Goal: Information Seeking & Learning: Check status

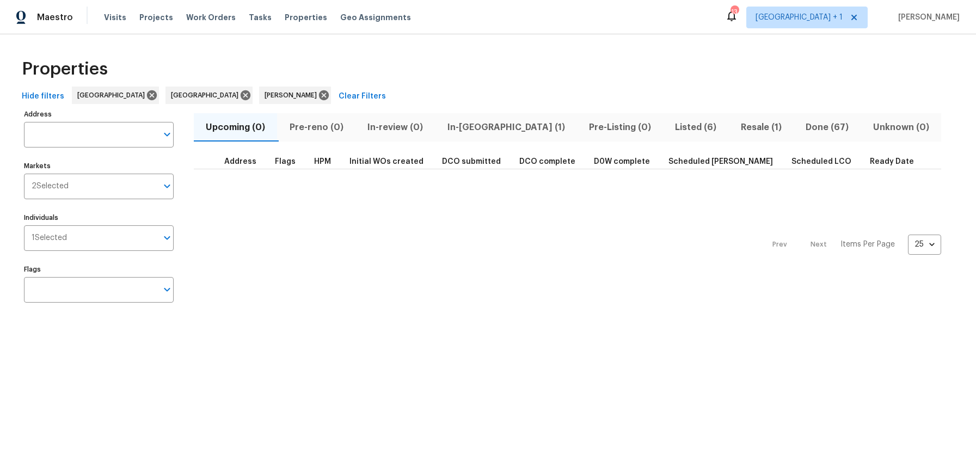
click at [669, 125] on span "Listed (6)" at bounding box center [695, 127] width 52 height 15
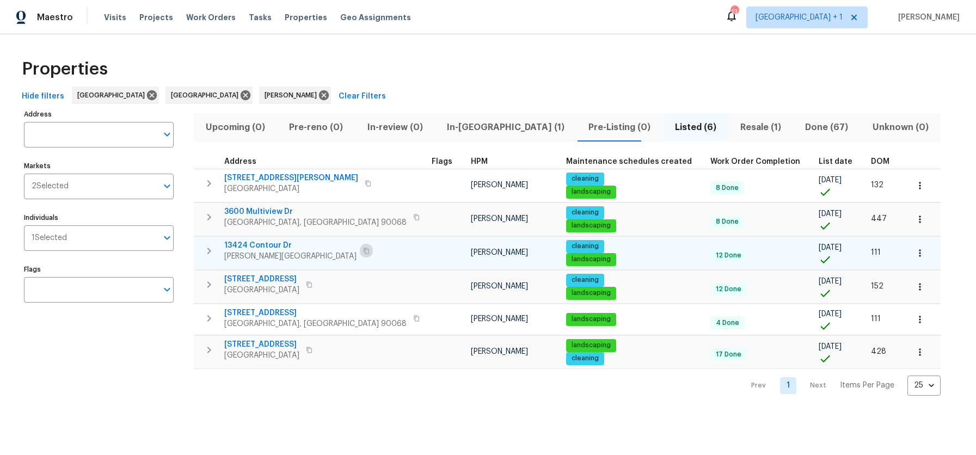
click at [360, 246] on button "button" at bounding box center [366, 250] width 13 height 15
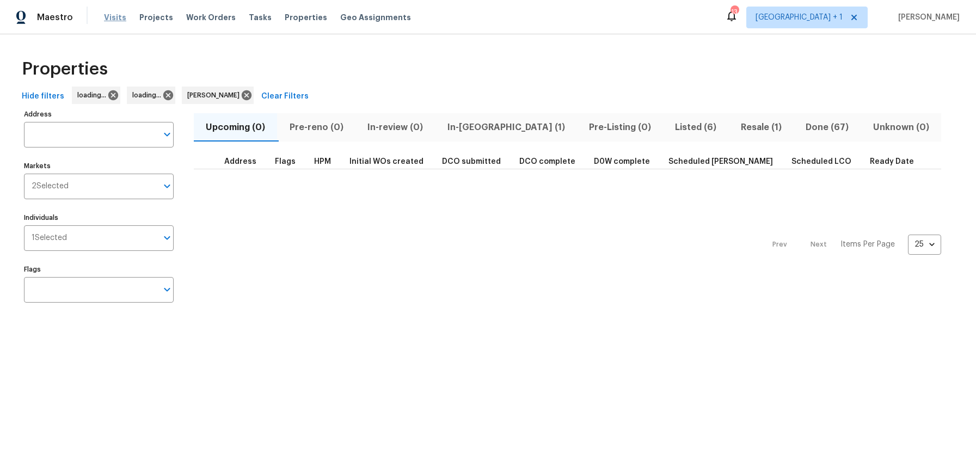
click at [111, 19] on span "Visits" at bounding box center [115, 17] width 22 height 11
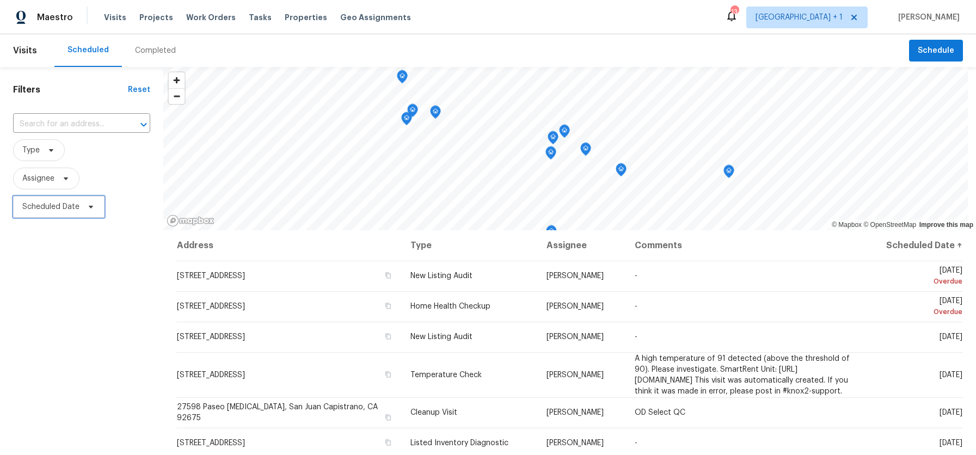
click at [37, 206] on span "Scheduled Date" at bounding box center [50, 206] width 57 height 11
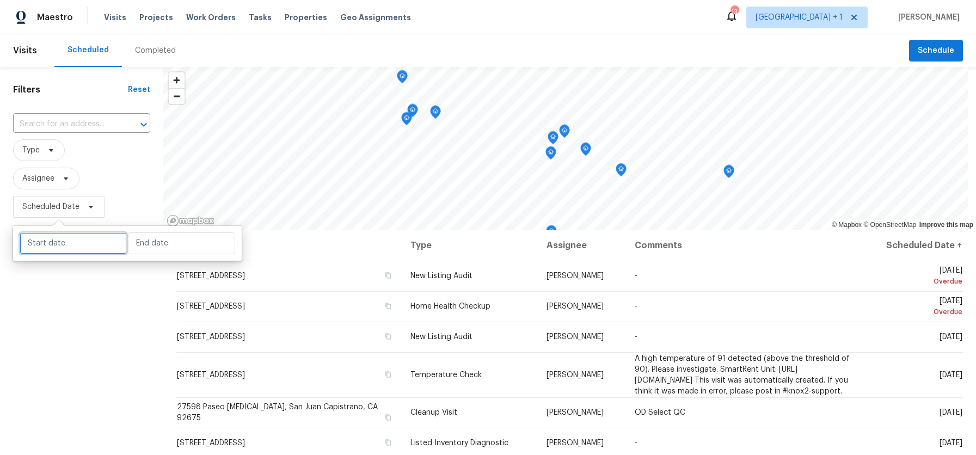
click at [45, 239] on input "text" at bounding box center [73, 243] width 107 height 22
select select "7"
select select "2025"
select select "8"
select select "2025"
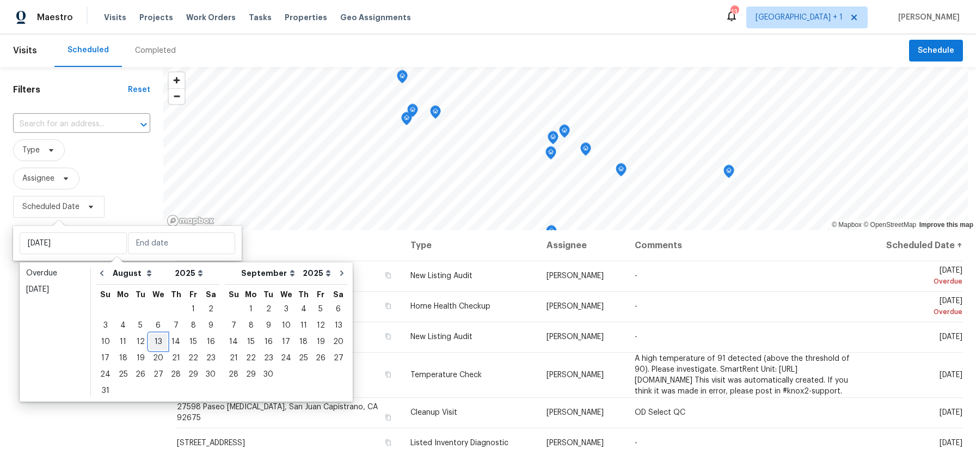
click at [153, 342] on div "13" at bounding box center [158, 341] width 18 height 15
type input "Wed, Aug 13"
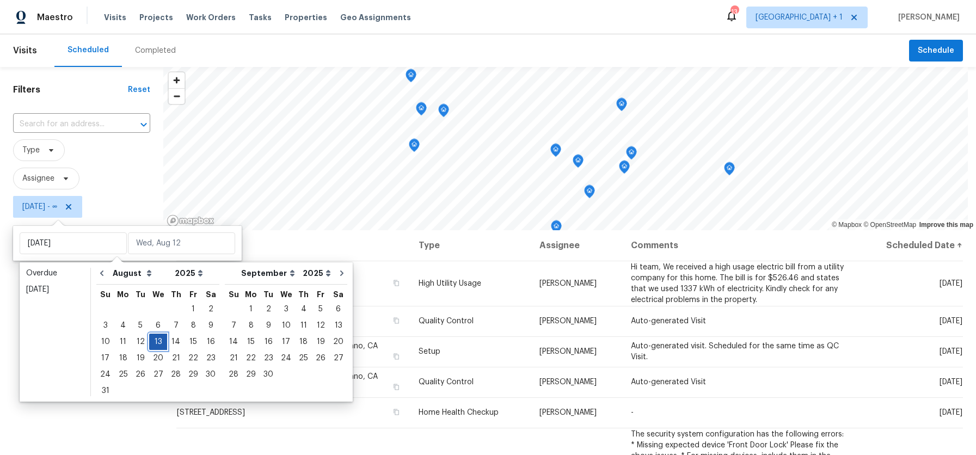
click at [152, 342] on div "13" at bounding box center [158, 341] width 18 height 15
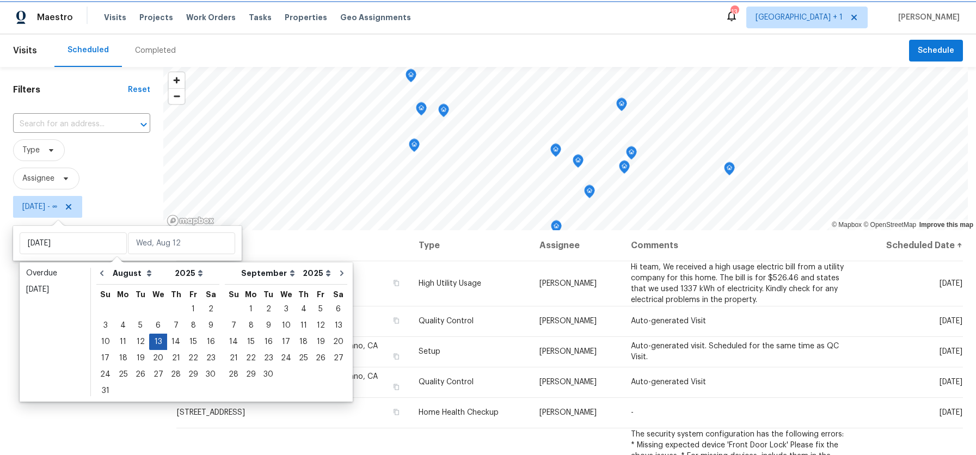
type input "Wed, Aug 13"
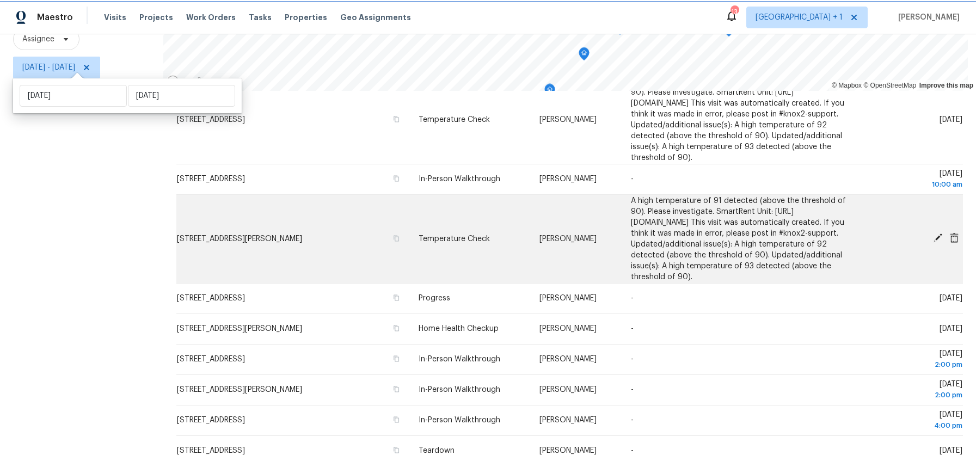
scroll to position [478, 0]
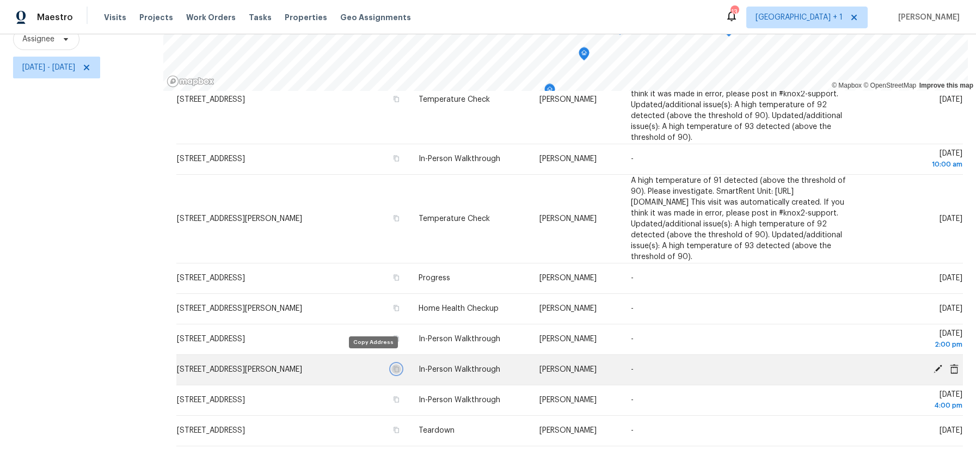
click at [393, 366] on icon "button" at bounding box center [396, 369] width 7 height 7
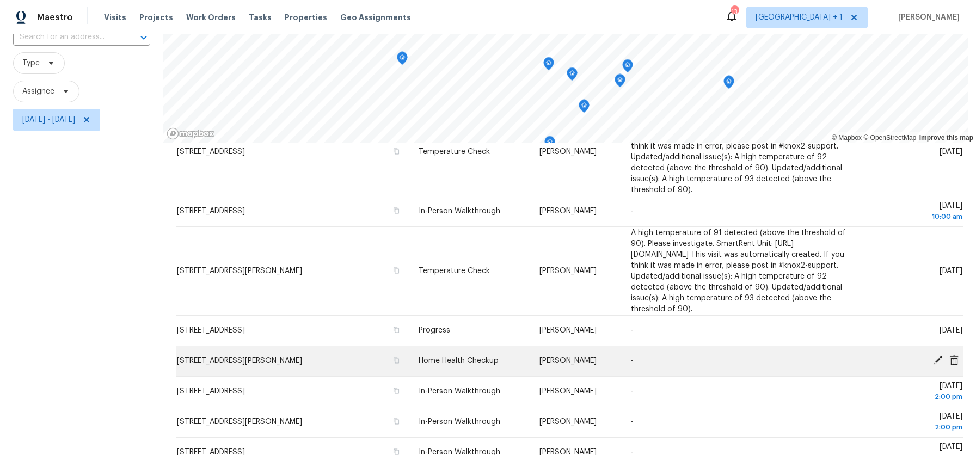
scroll to position [76, 0]
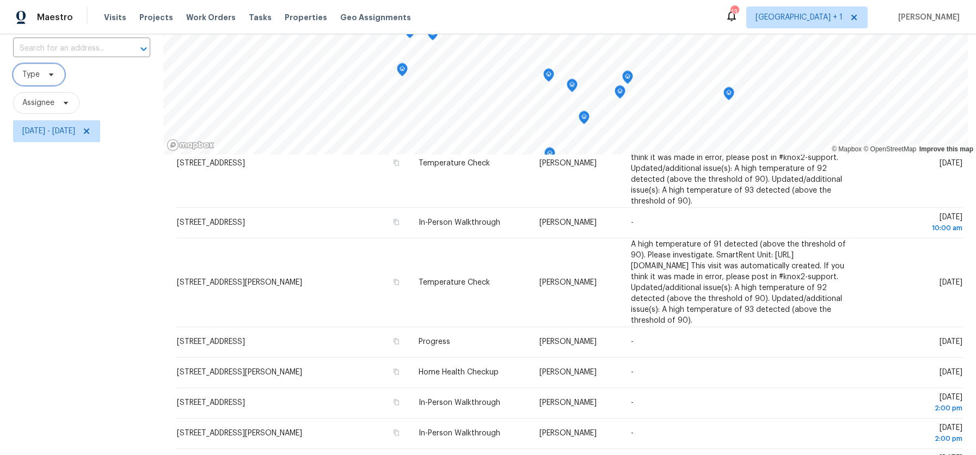
click at [41, 74] on span "Type" at bounding box center [39, 75] width 52 height 22
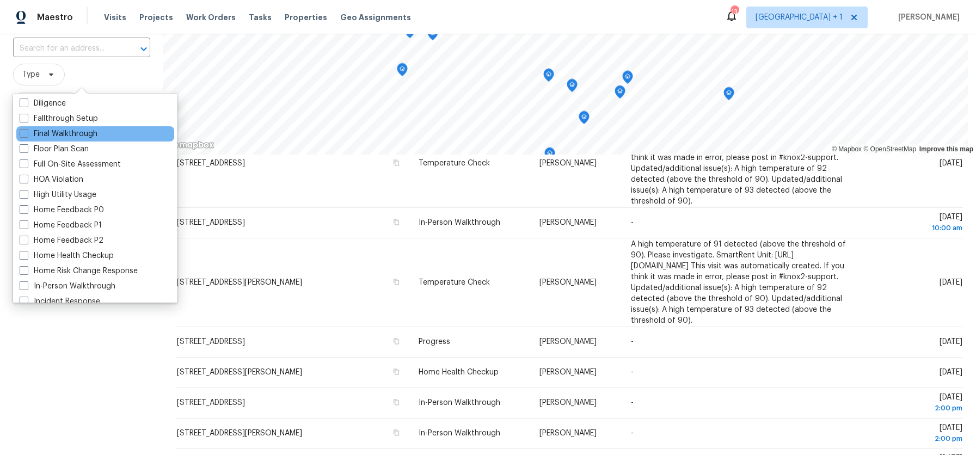
scroll to position [318, 0]
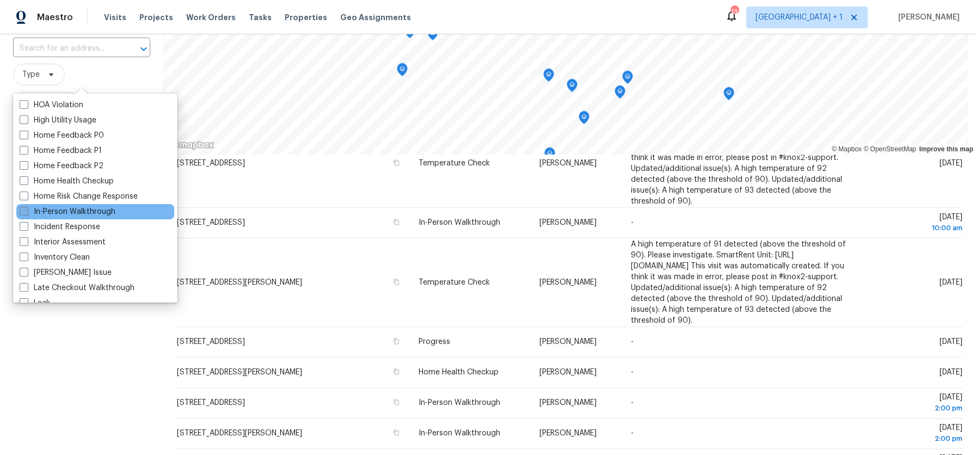
click at [26, 211] on span at bounding box center [24, 211] width 9 height 9
click at [26, 211] on input "In-Person Walkthrough" at bounding box center [23, 209] width 7 height 7
checkbox input "true"
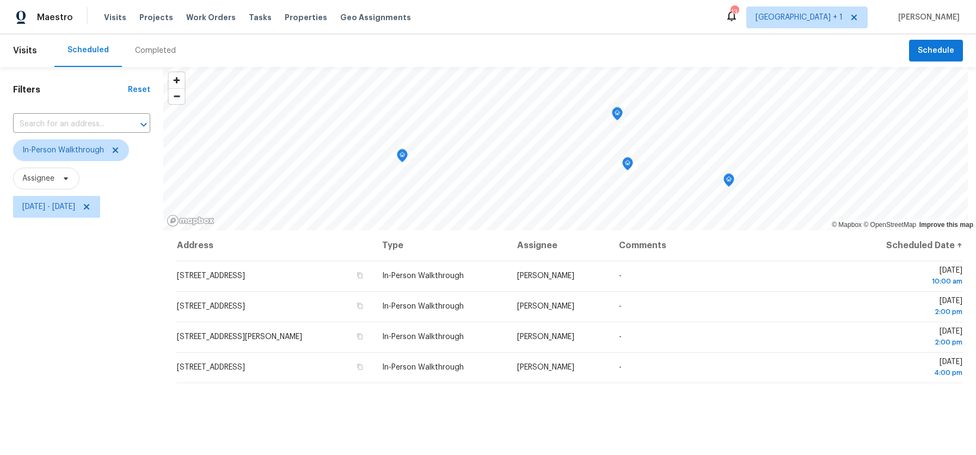
click at [59, 274] on div "Filters Reset ​ In-Person Walkthrough Assignee Wed, Aug 13 - Wed, Aug 13" at bounding box center [81, 330] width 163 height 527
click at [75, 209] on span "Wed, Aug 13 - Wed, Aug 13" at bounding box center [48, 206] width 53 height 11
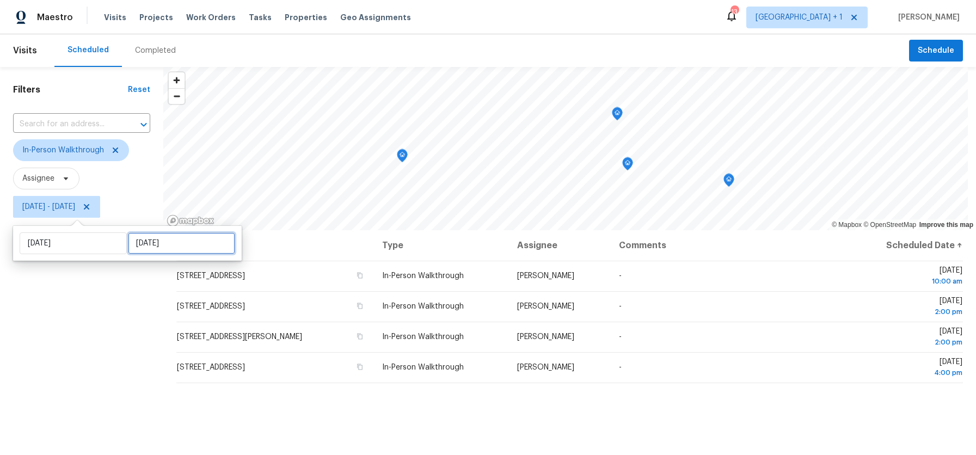
click at [167, 245] on input "Wed, Aug 13" at bounding box center [181, 243] width 107 height 22
select select "7"
select select "2025"
select select "8"
select select "2025"
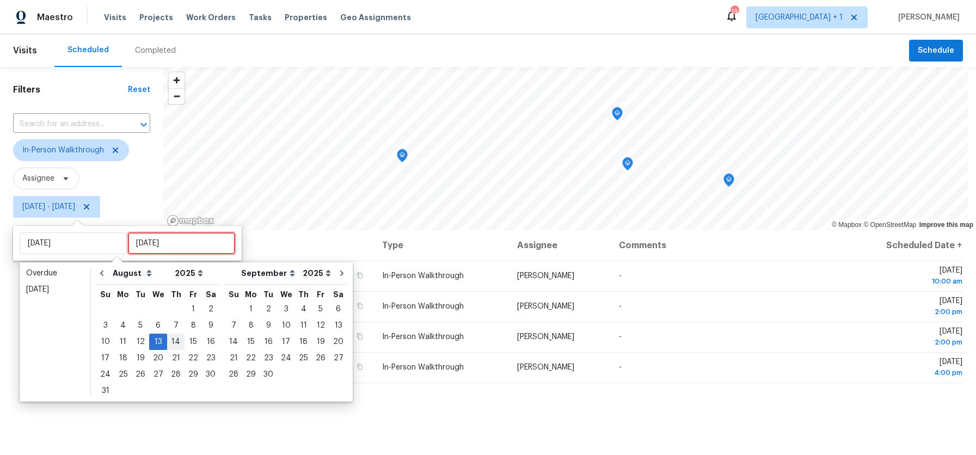
type input "Thu, Aug 07"
type input "Wed, Aug 13"
click at [185, 341] on div "15" at bounding box center [193, 341] width 17 height 15
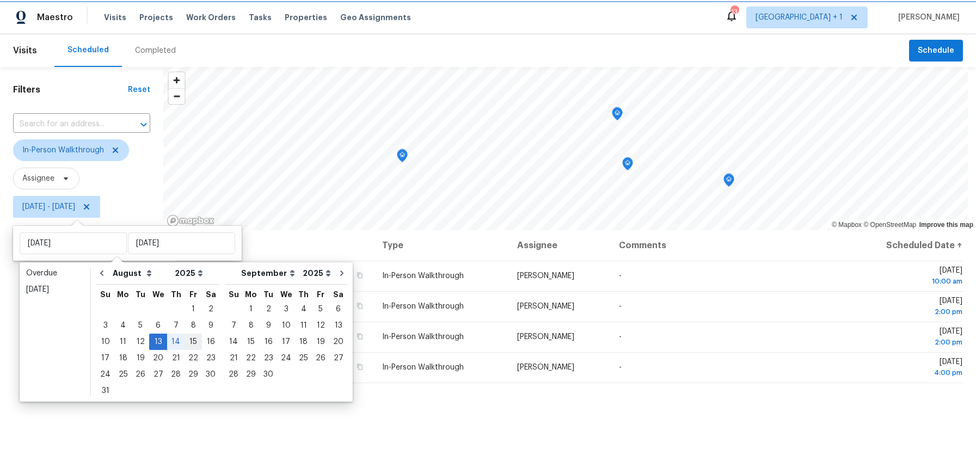
type input "Fri, Aug 15"
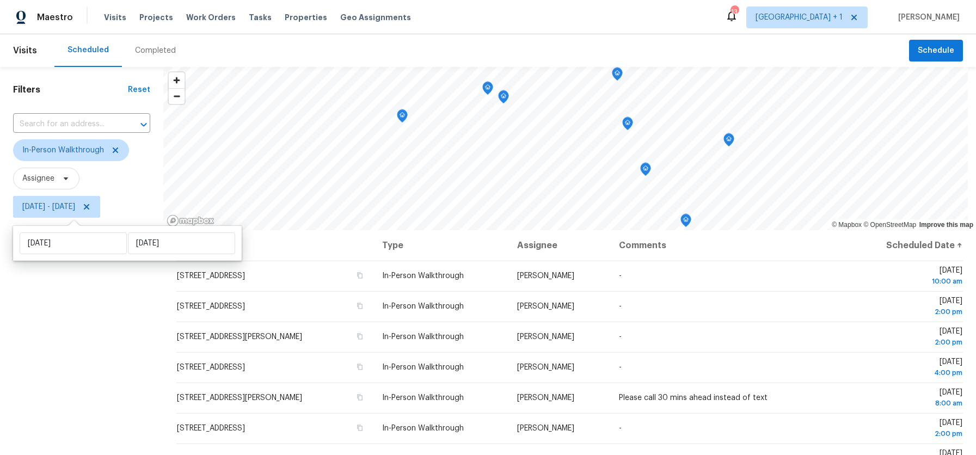
click at [56, 313] on div "Filters Reset ​ In-Person Walkthrough Assignee Wed, Aug 13 - Fri, Aug 15" at bounding box center [81, 330] width 163 height 527
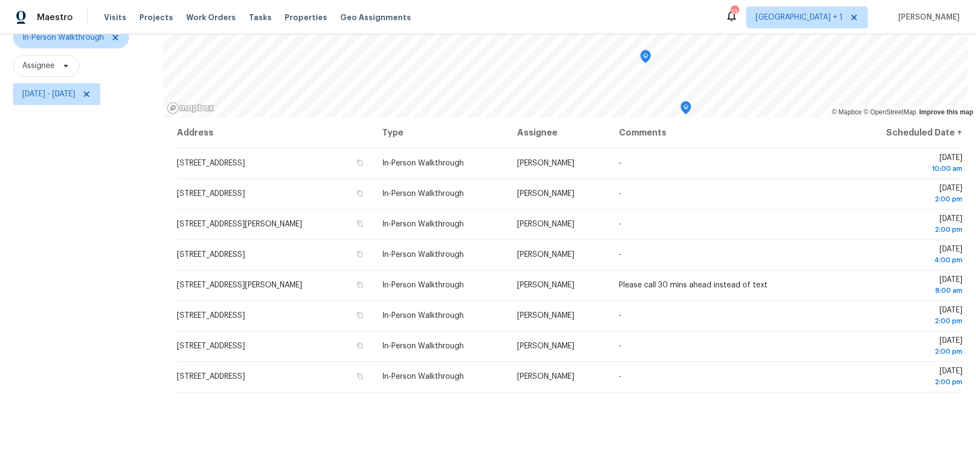
scroll to position [103, 0]
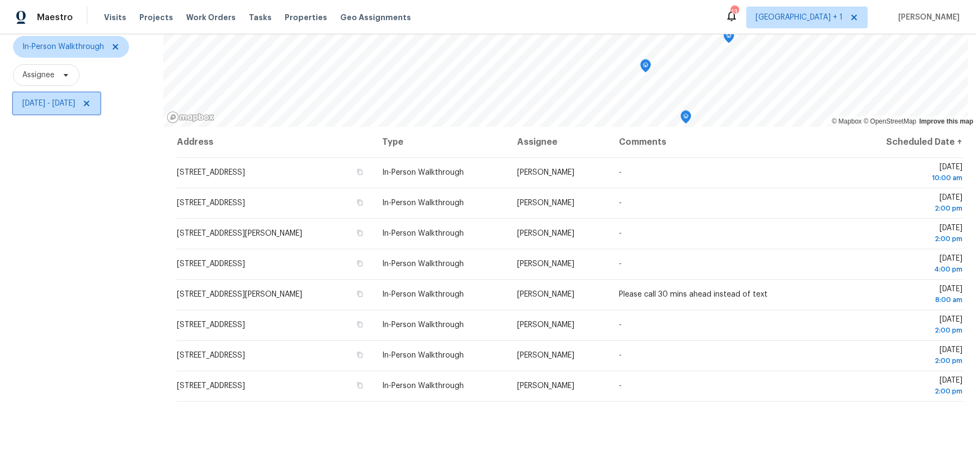
click at [75, 105] on span "Wed, Aug 13 - Fri, Aug 15" at bounding box center [48, 103] width 53 height 11
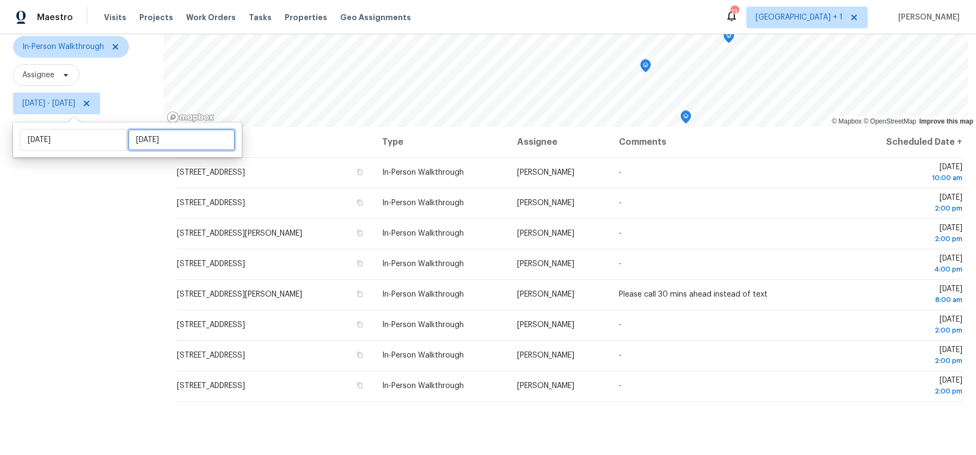
select select "7"
select select "2025"
select select "8"
select select "2025"
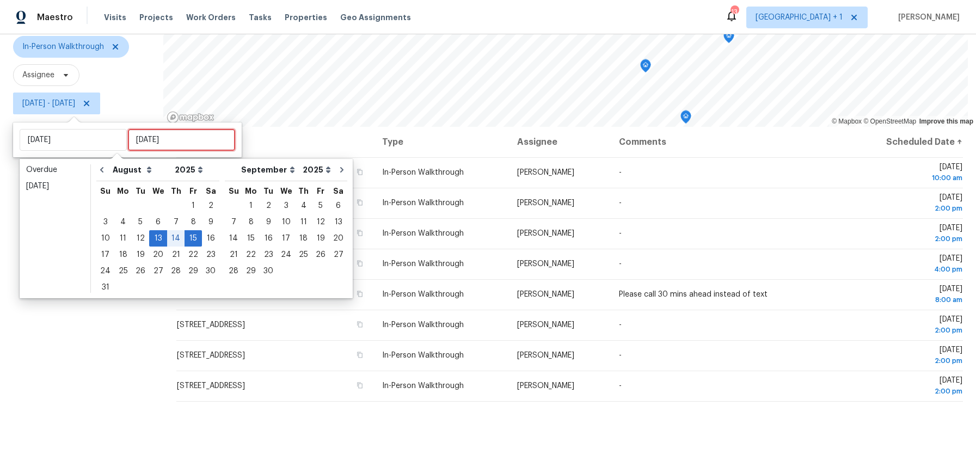
click at [174, 138] on input "Fri, Aug 15" at bounding box center [181, 140] width 107 height 22
type input "Thu, Aug 07"
type input "Wed, Aug 13"
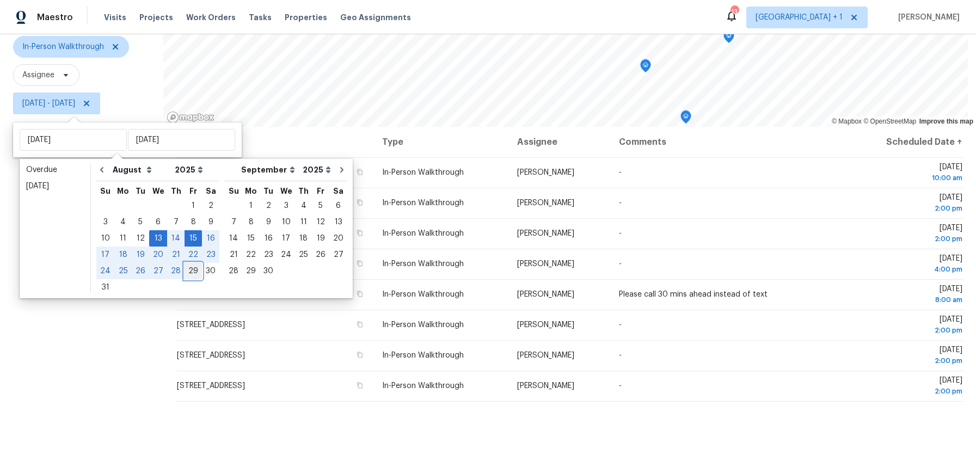
click at [186, 270] on div "29" at bounding box center [193, 270] width 17 height 15
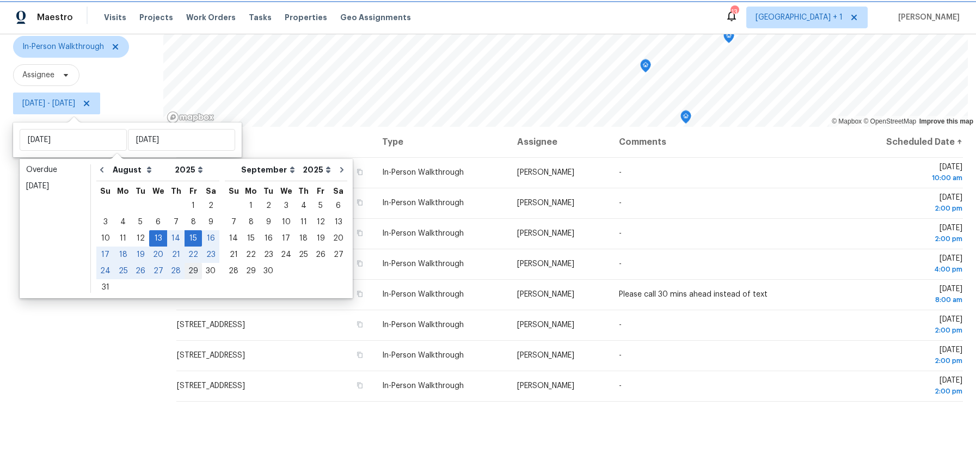
type input "Fri, Aug 29"
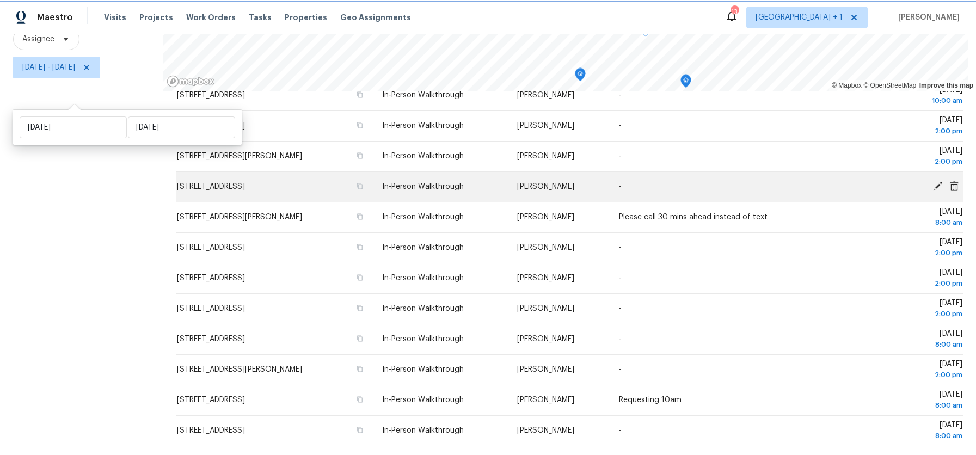
scroll to position [148, 0]
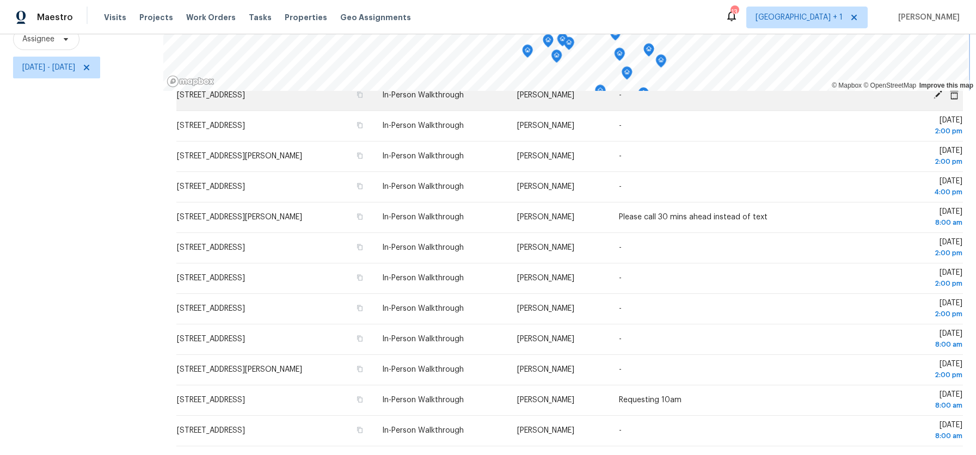
click at [683, 90] on div "© Mapbox © OpenStreetMap Improve this map Address Type Assignee Comments Schedu…" at bounding box center [569, 191] width 813 height 527
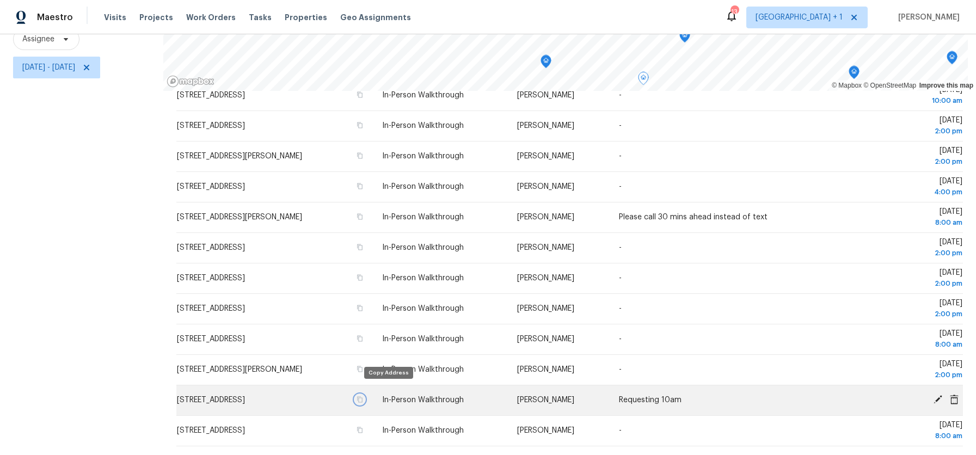
click at [363, 396] on icon "button" at bounding box center [360, 399] width 7 height 7
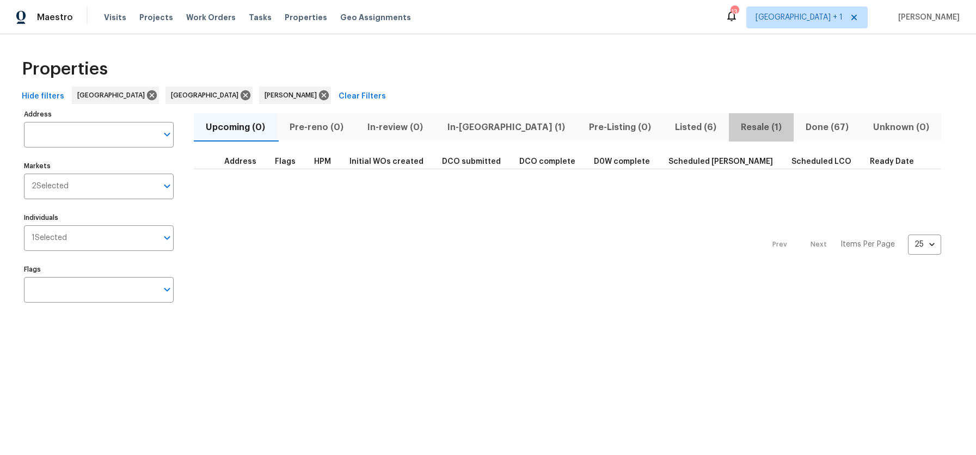
click at [735, 127] on span "Resale (1)" at bounding box center [761, 127] width 52 height 15
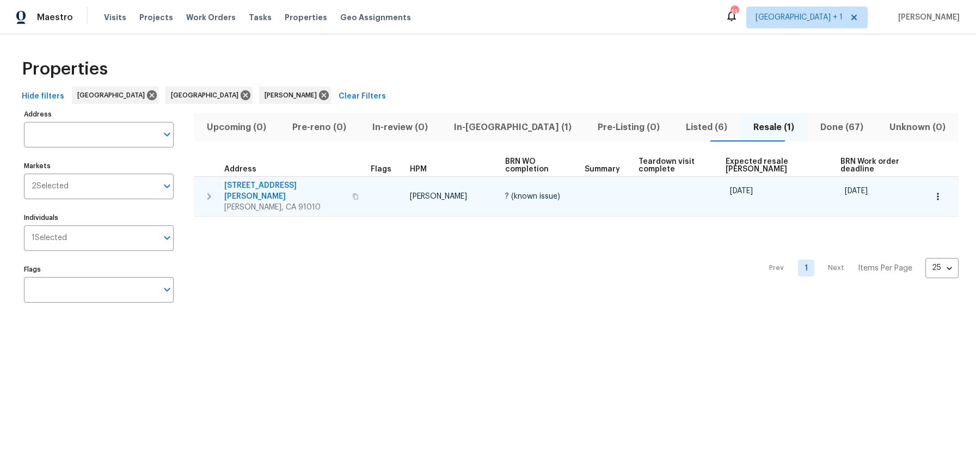
click at [247, 187] on span "1126 Usha Ln" at bounding box center [284, 191] width 121 height 22
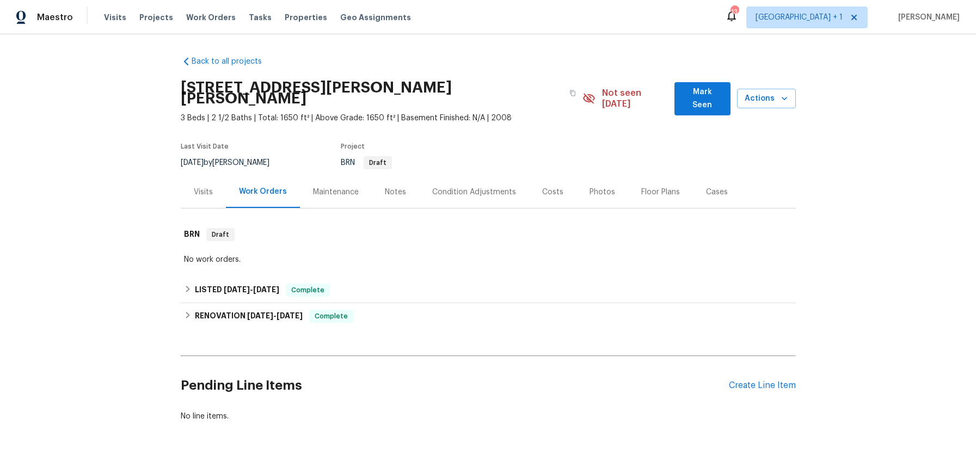
click at [263, 254] on div "No work orders." at bounding box center [488, 259] width 609 height 11
click at [385, 187] on div "Notes" at bounding box center [395, 192] width 21 height 11
